Goal: Transaction & Acquisition: Purchase product/service

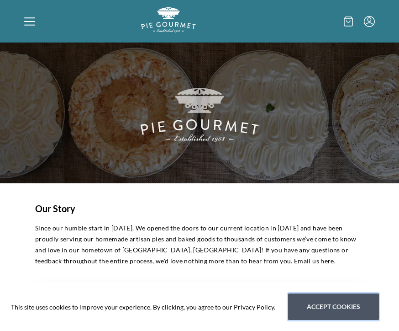
click at [329, 307] on button "Accept cookies" at bounding box center [333, 306] width 91 height 26
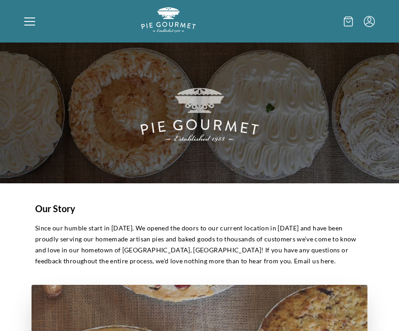
click at [35, 21] on div at bounding box center [82, 21] width 117 height 28
click at [26, 18] on div "Home Shop" at bounding box center [199, 165] width 399 height 331
click at [25, 23] on icon at bounding box center [29, 21] width 11 height 11
click at [350, 21] on div "Home Shop" at bounding box center [199, 165] width 399 height 331
click at [32, 18] on icon at bounding box center [29, 17] width 11 height 1
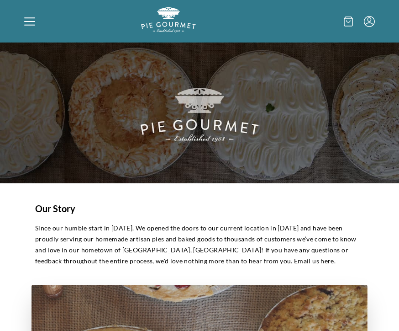
click at [28, 23] on div "Home Shop" at bounding box center [199, 165] width 399 height 331
click at [28, 23] on icon at bounding box center [29, 21] width 11 height 11
click at [35, 19] on div "Home Shop" at bounding box center [199, 165] width 399 height 331
click at [179, 27] on img "Logo" at bounding box center [168, 19] width 55 height 25
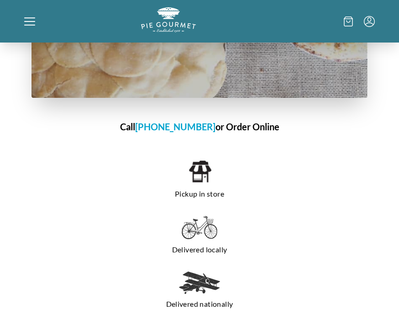
scroll to position [694, 0]
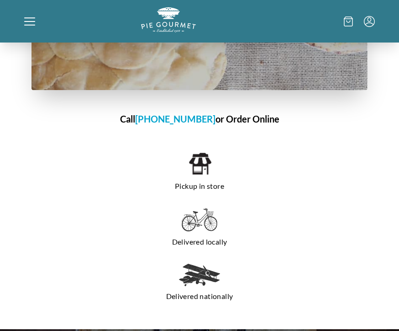
click at [200, 175] on img at bounding box center [199, 163] width 23 height 25
click at [201, 170] on img at bounding box center [199, 163] width 23 height 25
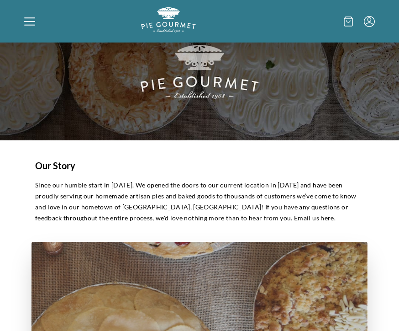
scroll to position [0, 0]
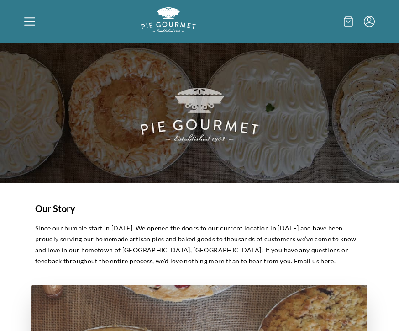
click at [372, 21] on icon "Menu" at bounding box center [369, 21] width 11 height 11
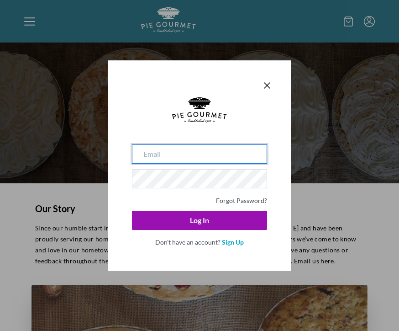
click at [187, 157] on input "email" at bounding box center [199, 153] width 135 height 19
type input "[EMAIL_ADDRESS][DOMAIN_NAME]"
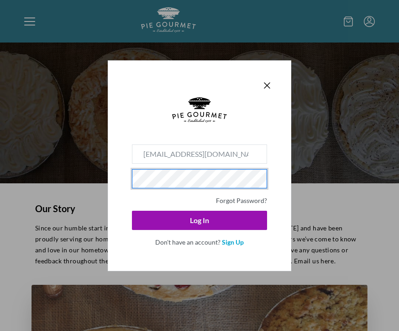
click at [200, 220] on button "Log In" at bounding box center [199, 220] width 135 height 19
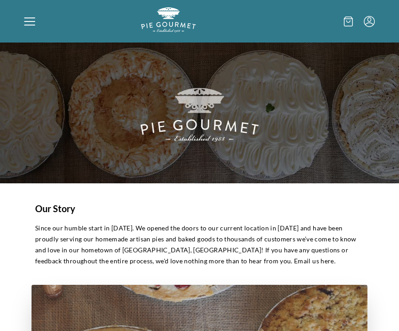
click at [32, 23] on icon at bounding box center [29, 21] width 11 height 11
click at [349, 17] on div "Home Shop" at bounding box center [199, 165] width 399 height 331
click at [37, 26] on div at bounding box center [82, 21] width 117 height 28
click at [26, 23] on div "Home Shop" at bounding box center [199, 165] width 399 height 331
click at [32, 20] on icon at bounding box center [29, 21] width 11 height 11
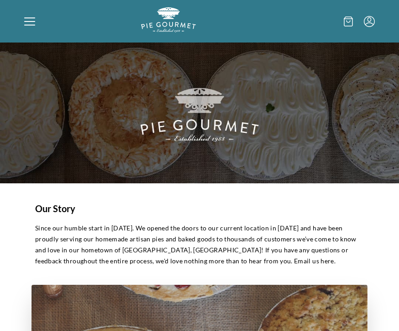
click at [377, 22] on div "Home Shop" at bounding box center [199, 165] width 399 height 331
click at [384, 22] on div "Home Shop" at bounding box center [199, 21] width 399 height 42
